Goal: Transaction & Acquisition: Subscribe to service/newsletter

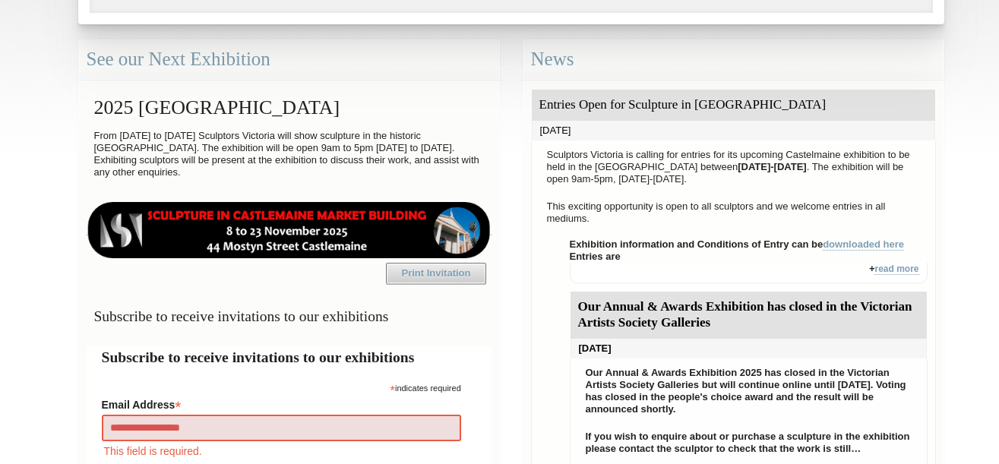
type input "**********"
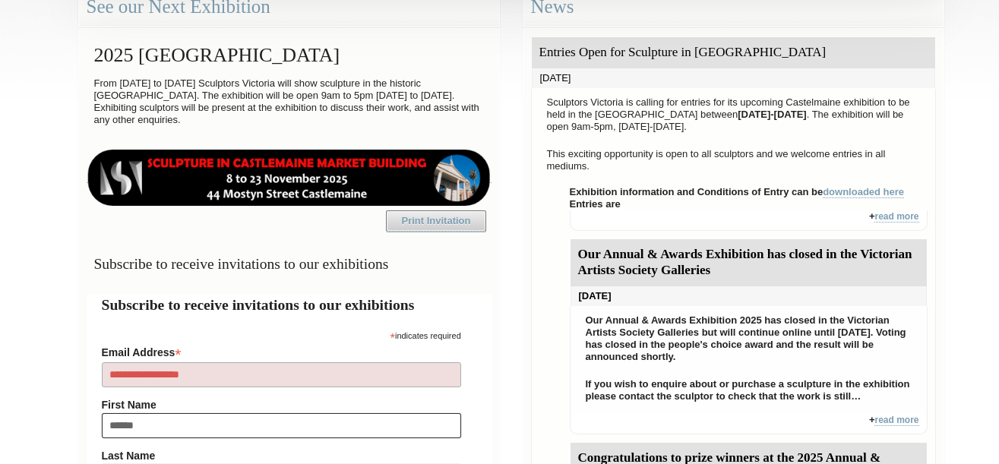
type input "*******"
type input "***"
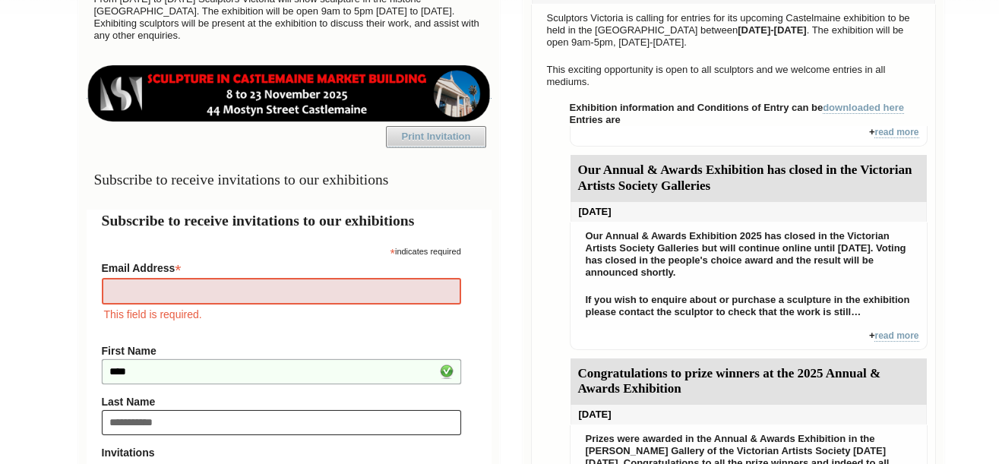
type input "**********"
